Goal: Navigation & Orientation: Find specific page/section

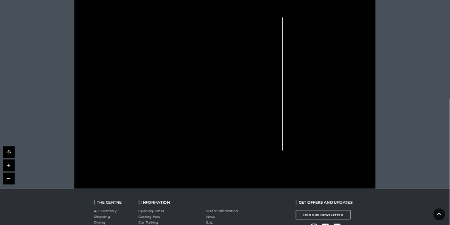
scroll to position [284, 0]
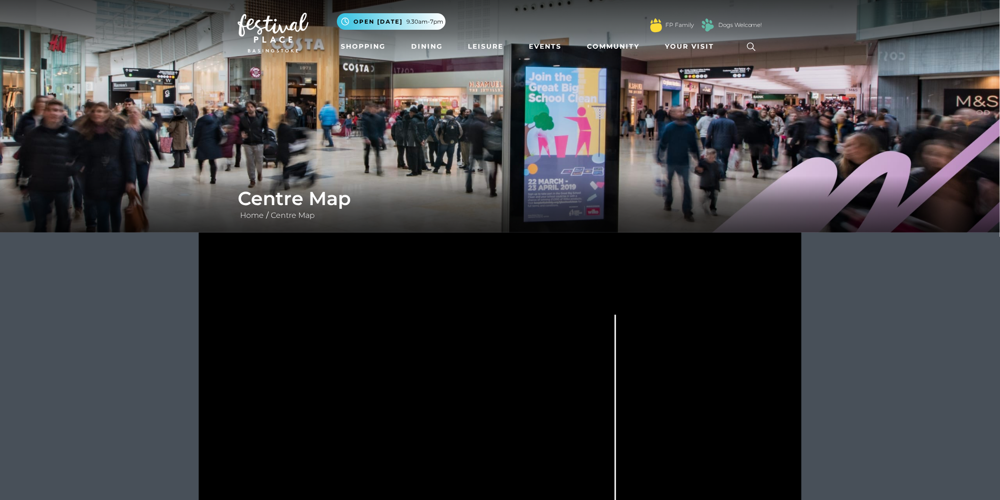
scroll to position [157, 0]
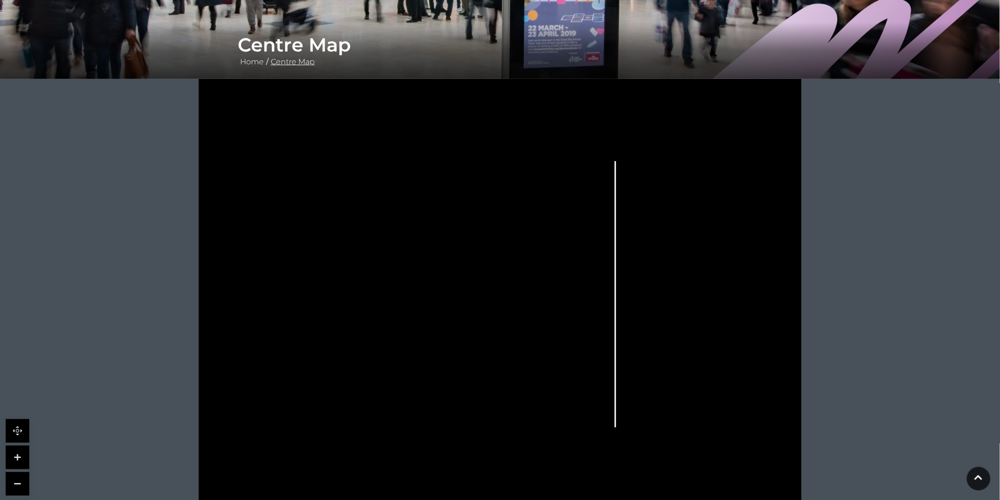
click at [302, 64] on link "Centre Map" at bounding box center [293, 61] width 49 height 9
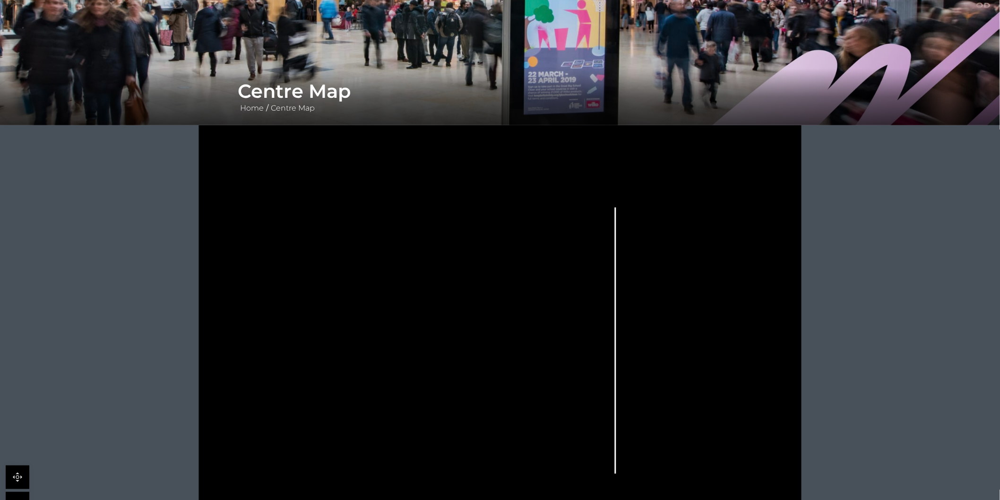
scroll to position [262, 0]
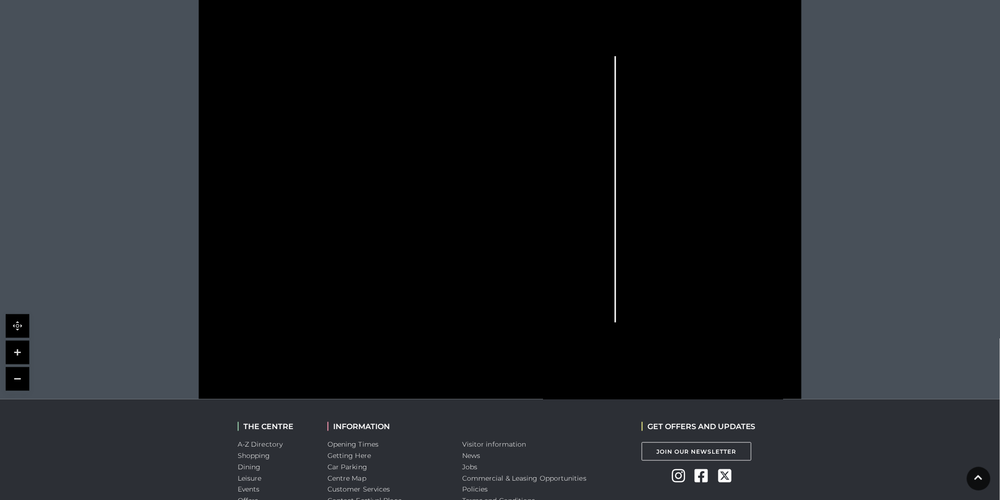
drag, startPoint x: 571, startPoint y: 180, endPoint x: 600, endPoint y: 131, distance: 57.0
click at [600, 131] on icon at bounding box center [500, 187] width 756 height 426
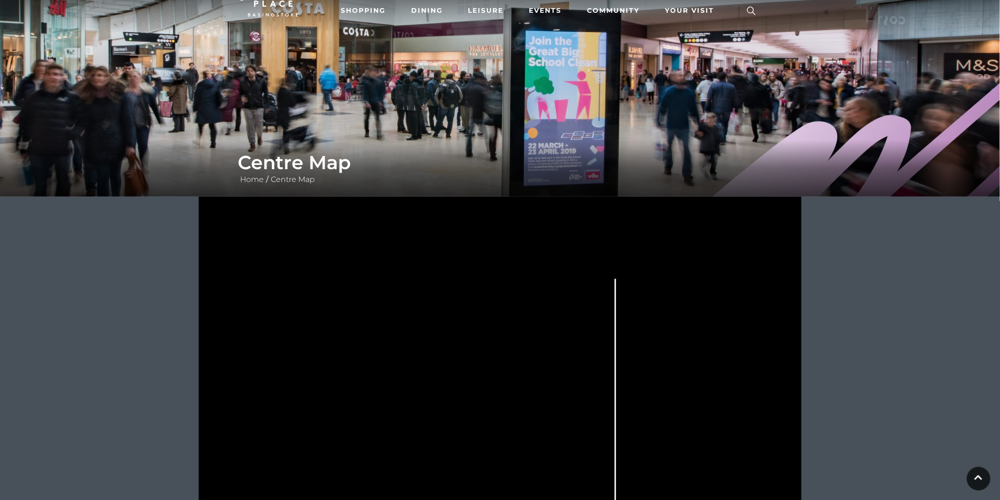
scroll to position [0, 0]
